Goal: Find specific page/section: Find specific page/section

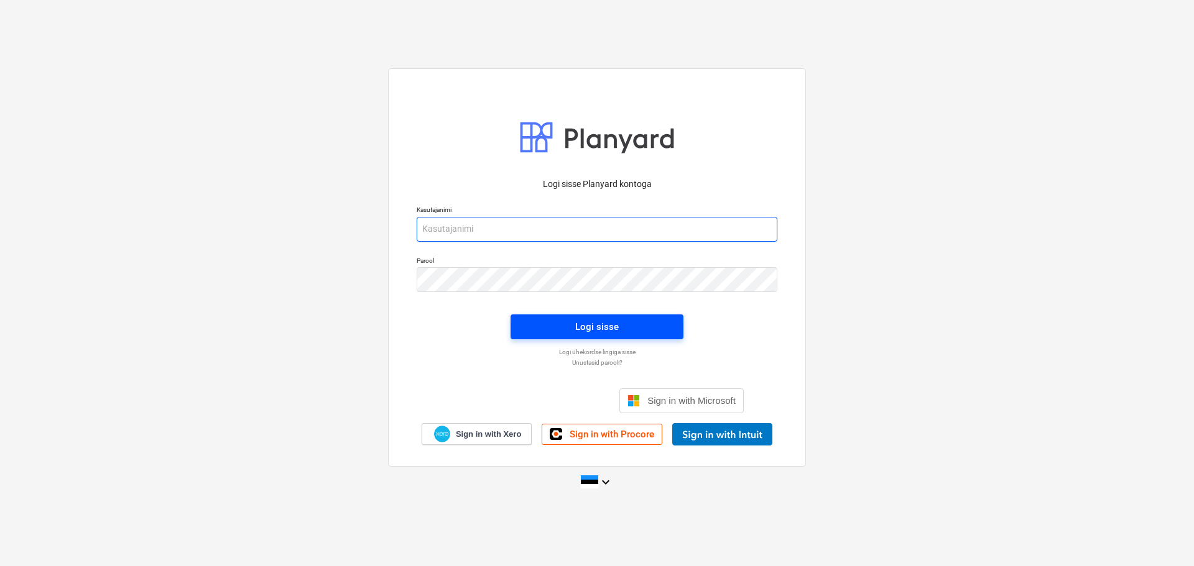
type input "[EMAIL_ADDRESS][DOMAIN_NAME]"
click at [623, 325] on span "Logi sisse" at bounding box center [596, 327] width 143 height 16
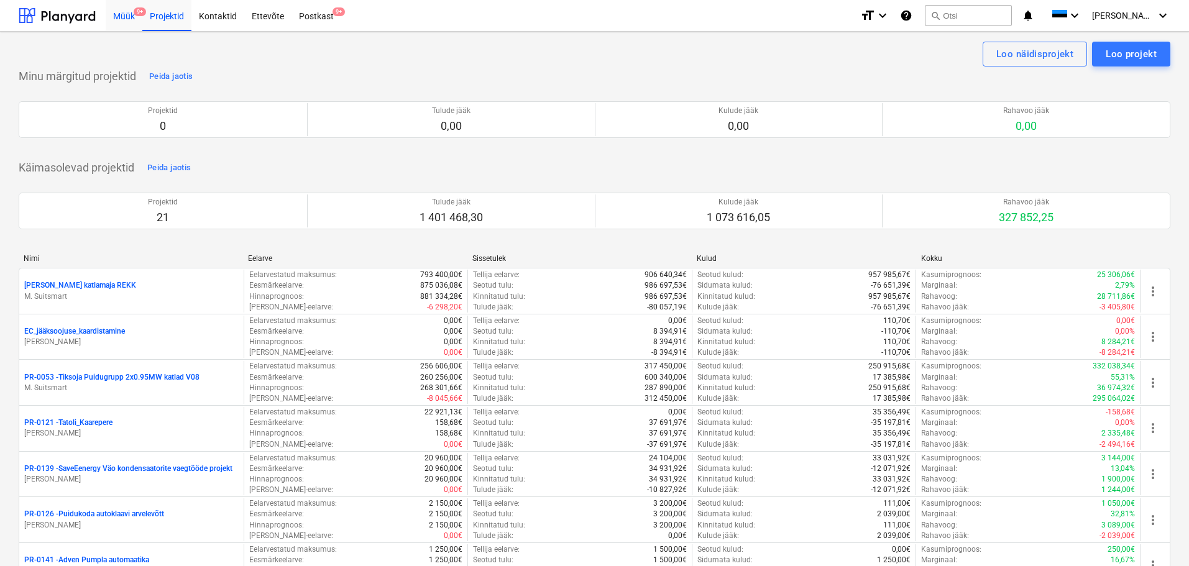
click at [127, 18] on div "Müük 9+" at bounding box center [124, 15] width 37 height 32
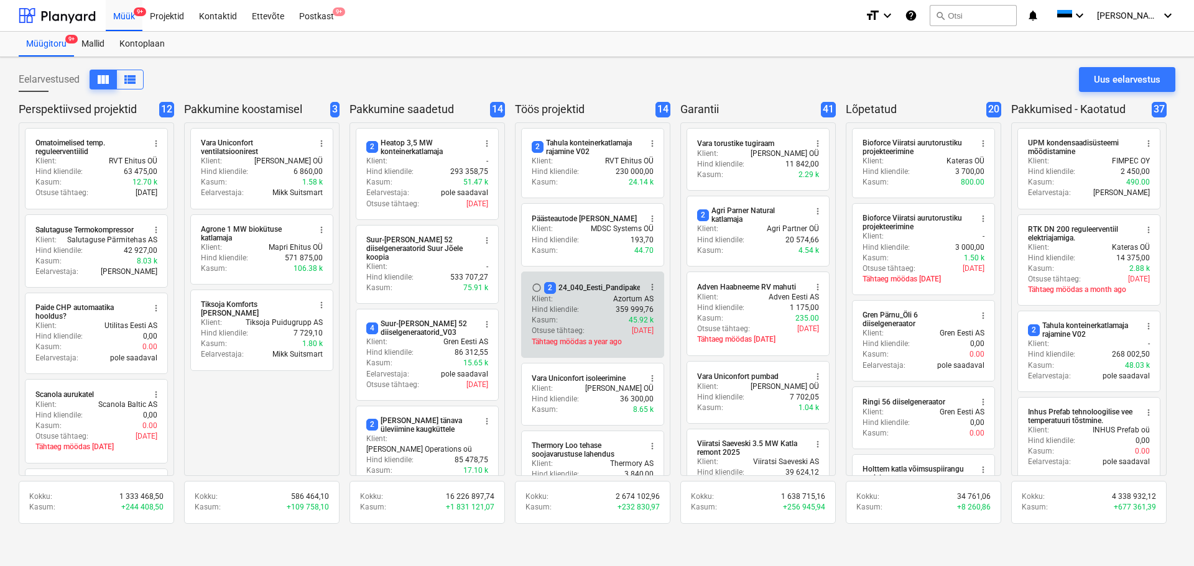
click at [587, 303] on div "Klient : Azortum AS" at bounding box center [593, 299] width 122 height 11
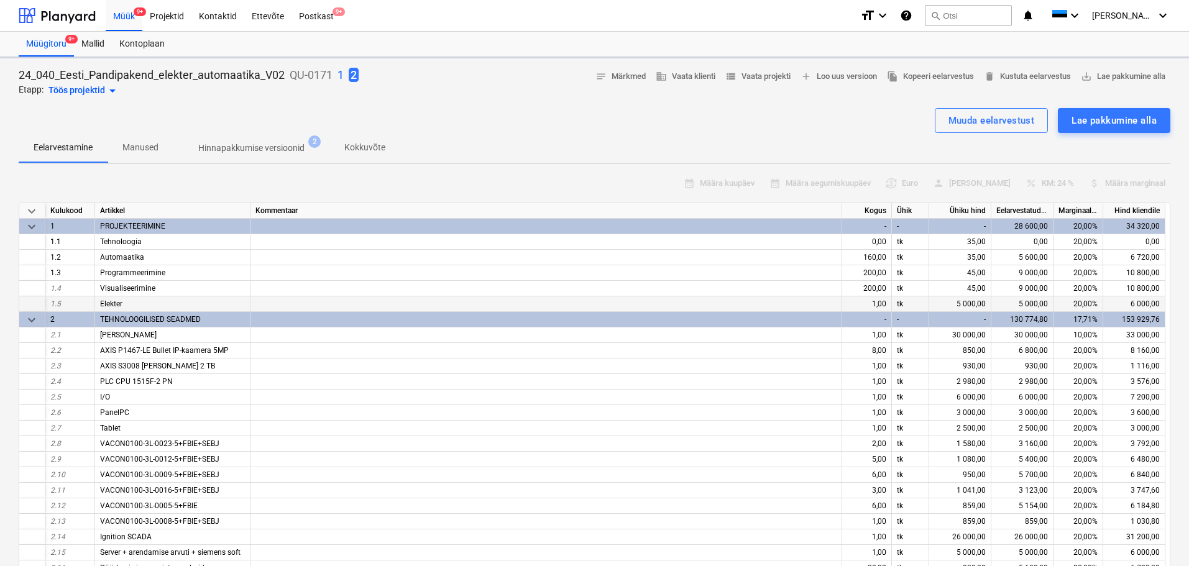
type textarea "x"
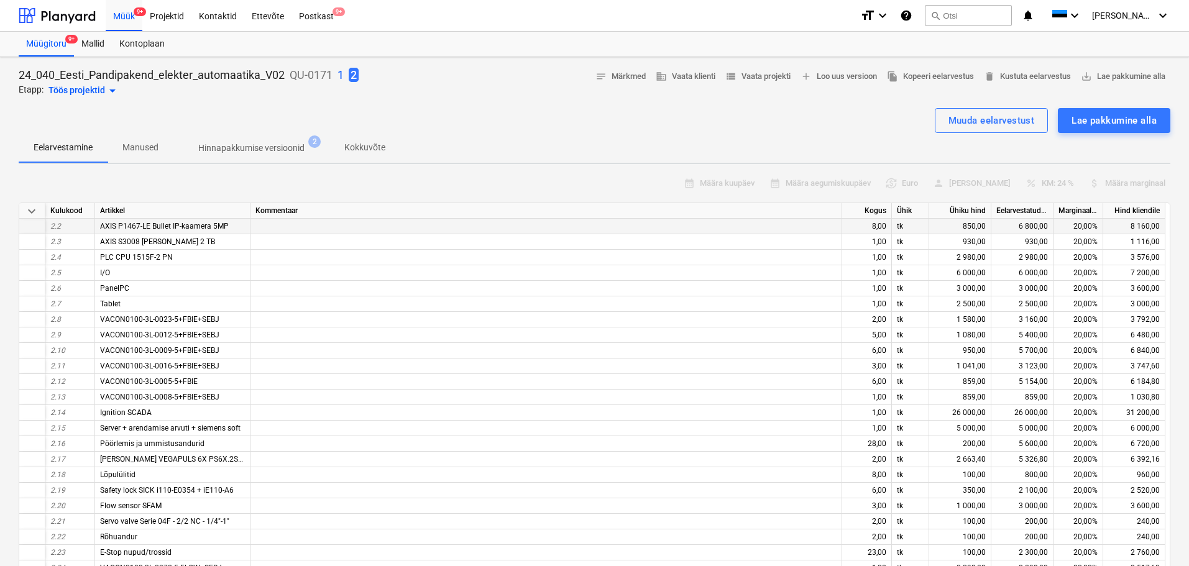
scroll to position [187, 0]
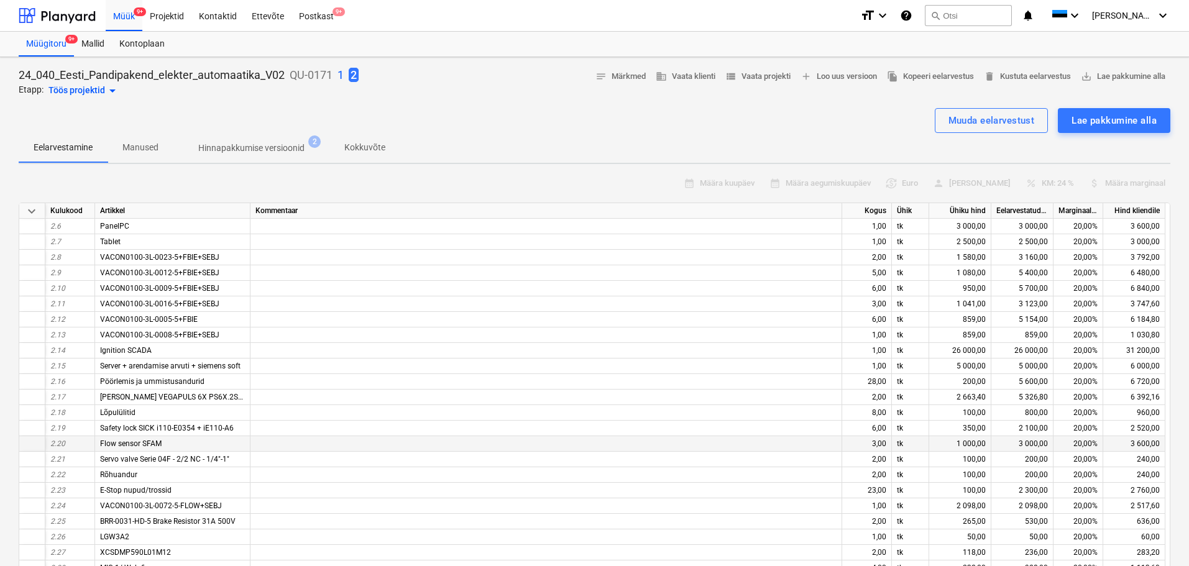
click at [204, 443] on div "Flow sensor SFAM" at bounding box center [172, 444] width 155 height 16
click at [114, 464] on div "Servo valve Serie 04F - 2/2 NC - 1/4"-1"" at bounding box center [172, 460] width 155 height 16
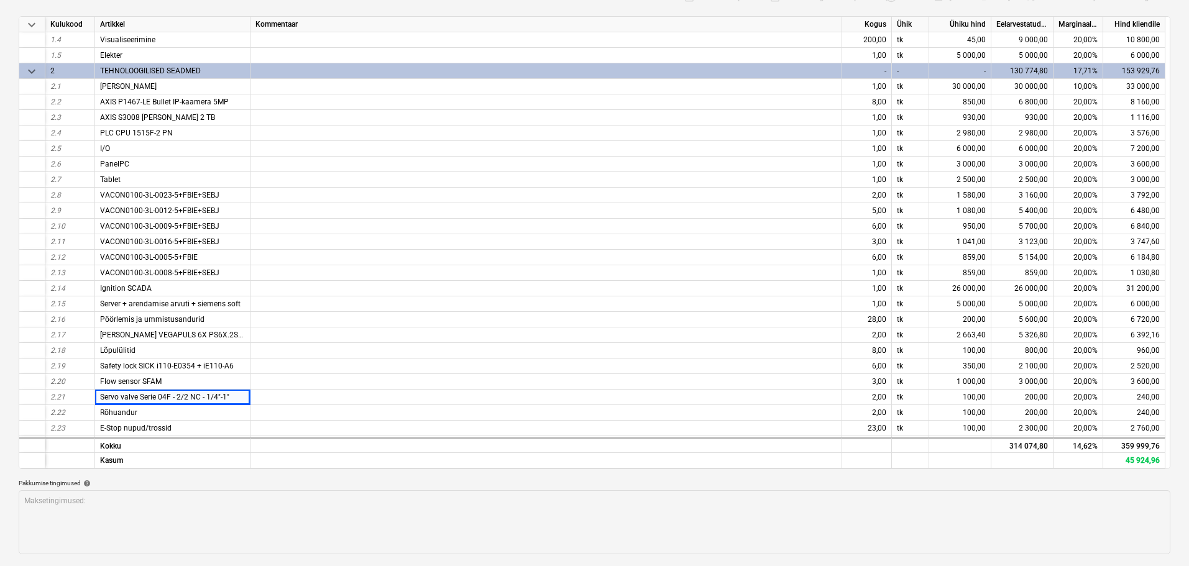
scroll to position [124, 0]
